Goal: Task Accomplishment & Management: Use online tool/utility

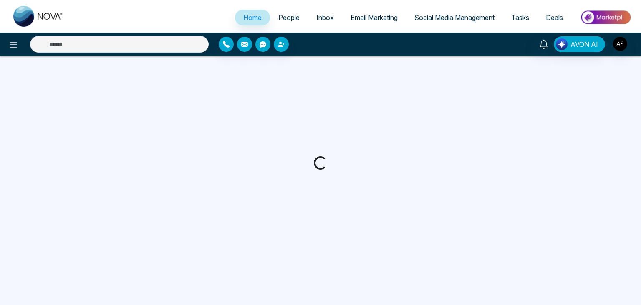
select select "*"
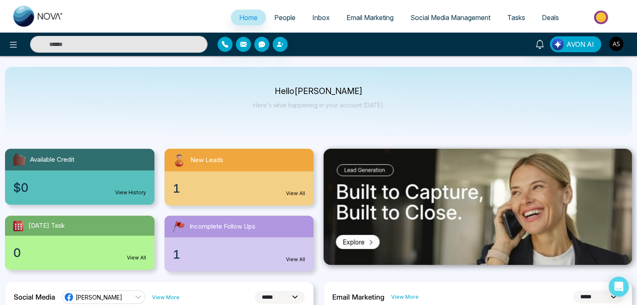
click at [344, 24] on link "Email Marketing" at bounding box center [370, 18] width 64 height 16
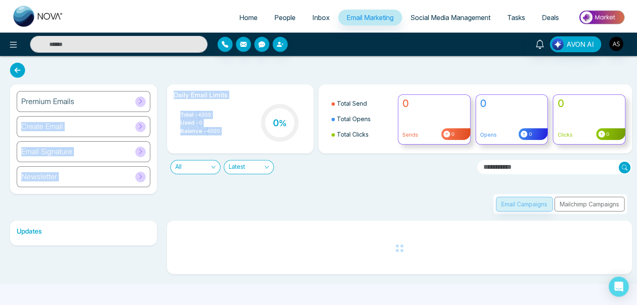
drag, startPoint x: 301, startPoint y: 116, endPoint x: 112, endPoint y: 101, distance: 189.7
click at [112, 101] on div "Premium Emails Create Email Email Signature Newsletter Daily Email Limits Total…" at bounding box center [318, 148] width 627 height 129
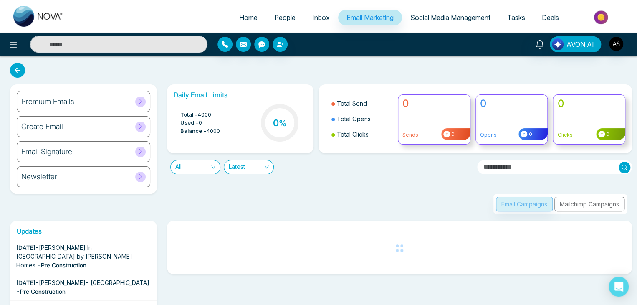
click at [112, 101] on div "Premium Emails" at bounding box center [84, 101] width 134 height 21
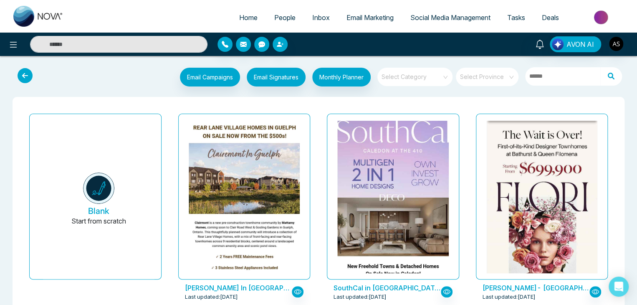
click at [249, 15] on span "Home" at bounding box center [248, 17] width 18 height 8
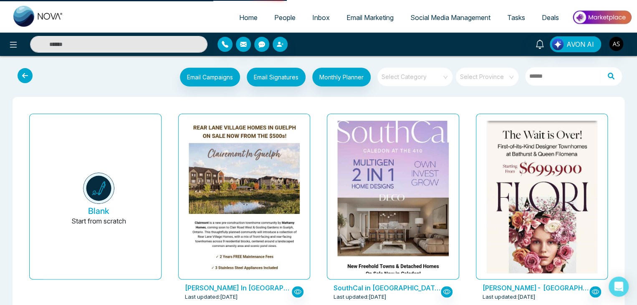
select select "*"
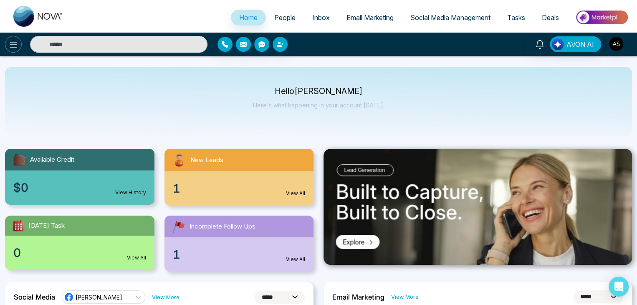
click at [16, 47] on icon at bounding box center [13, 45] width 7 height 6
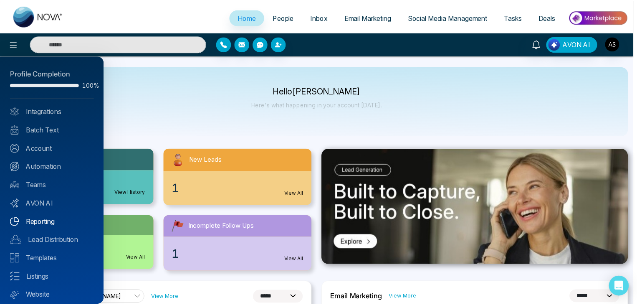
scroll to position [23, 0]
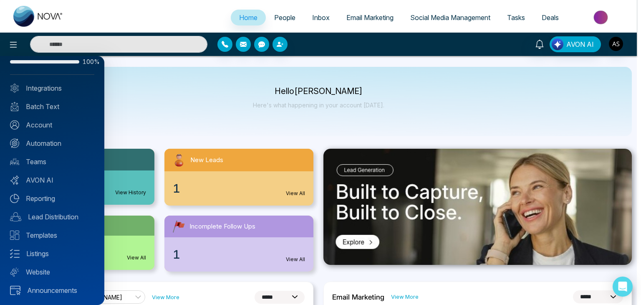
click at [153, 100] on div at bounding box center [320, 152] width 641 height 305
